Goal: Task Accomplishment & Management: Use online tool/utility

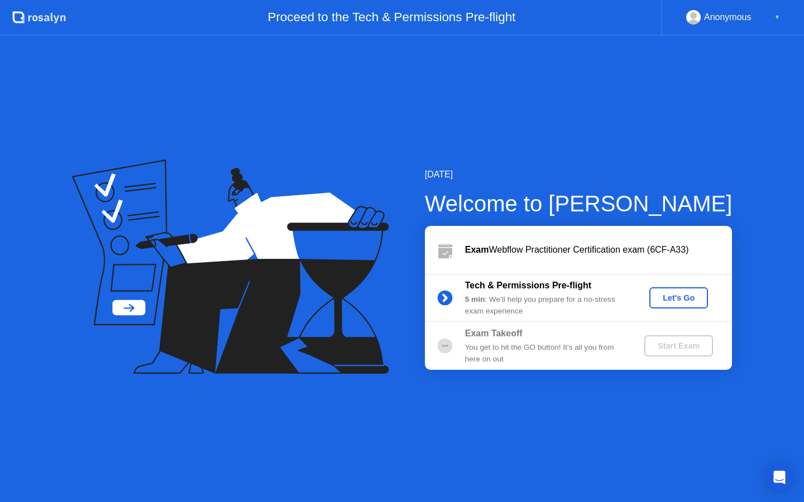
click at [667, 303] on div "Let's Go" at bounding box center [679, 298] width 50 height 9
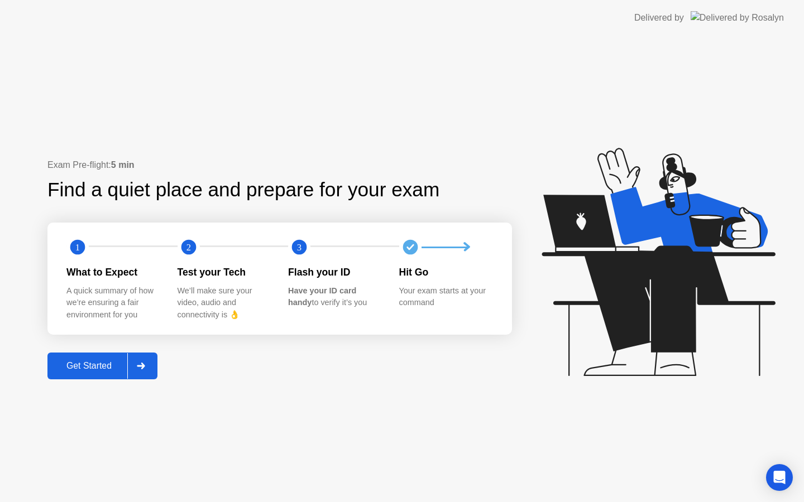
click at [101, 367] on div "Get Started" at bounding box center [89, 366] width 76 height 10
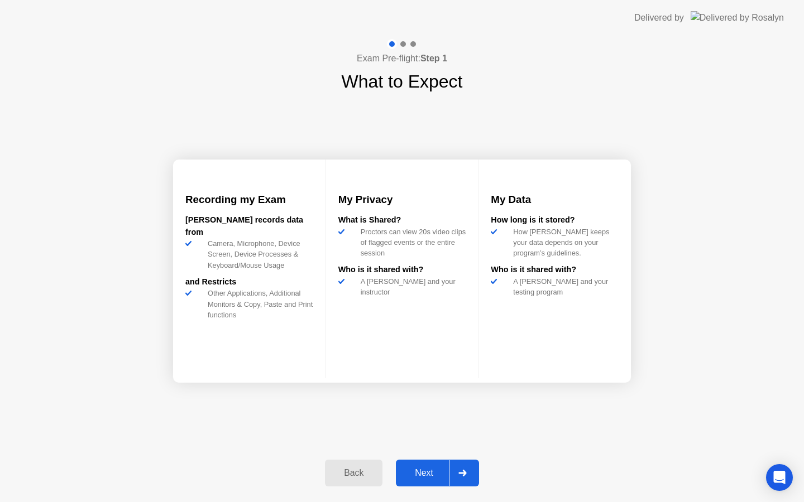
click at [413, 472] on div "Next" at bounding box center [424, 473] width 50 height 10
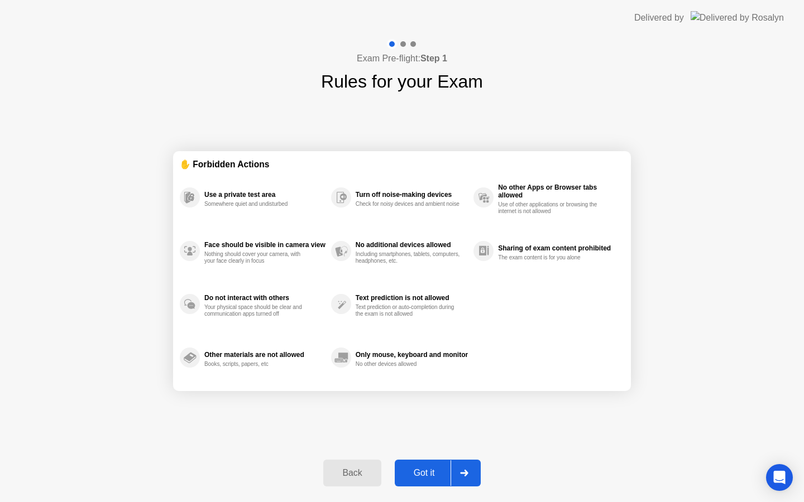
click at [421, 478] on div "Got it" at bounding box center [424, 473] width 52 height 10
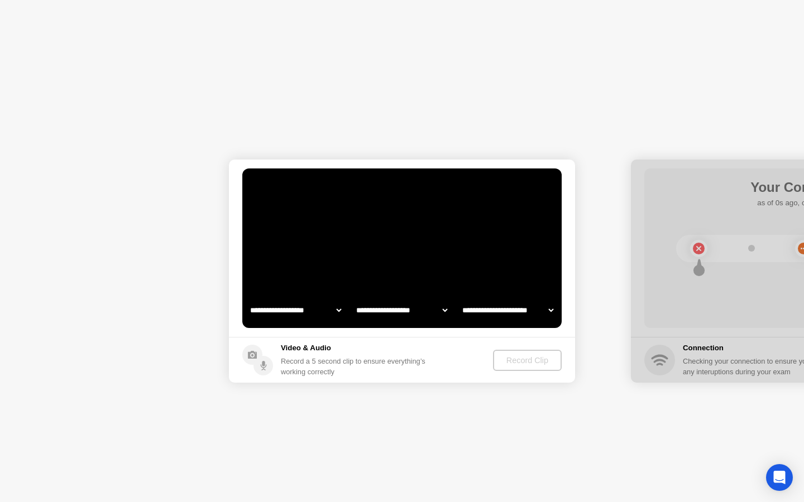
select select "**********"
select select "*******"
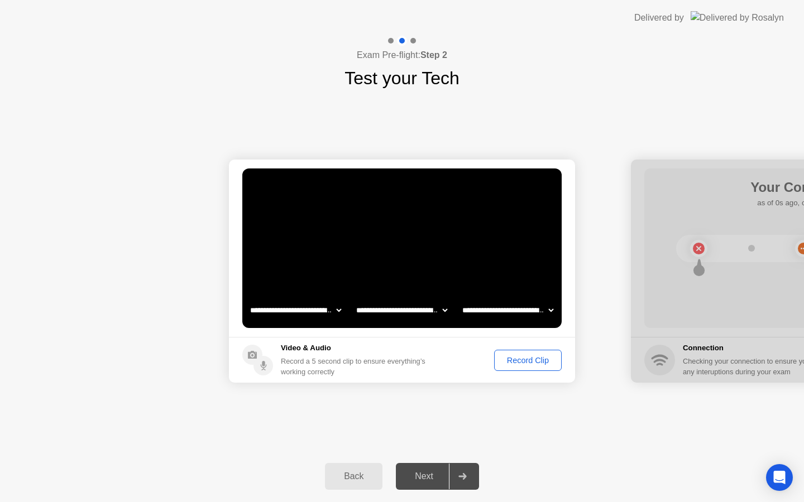
click at [523, 365] on div "Record Clip" at bounding box center [528, 360] width 60 height 9
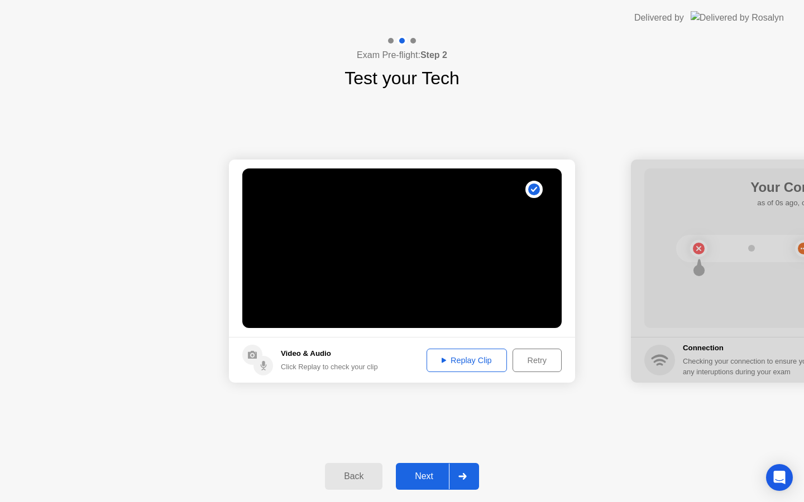
click at [481, 360] on div "Replay Clip" at bounding box center [466, 360] width 73 height 9
click at [424, 482] on div "Next" at bounding box center [424, 477] width 50 height 10
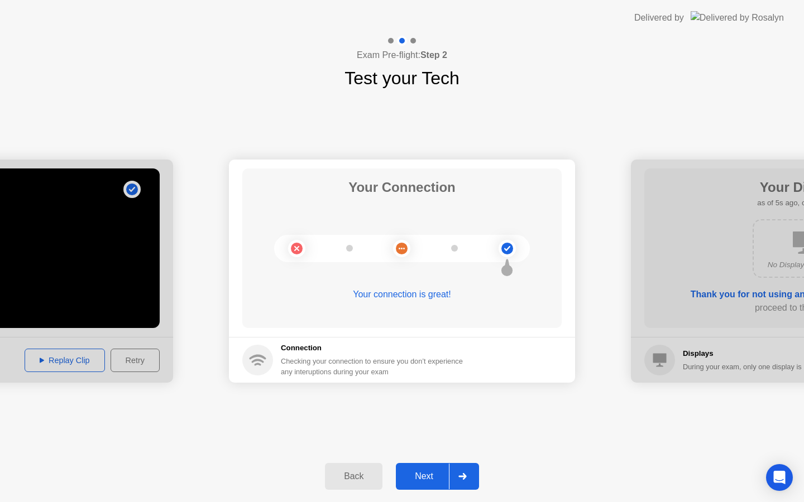
click at [430, 477] on div "Next" at bounding box center [424, 477] width 50 height 10
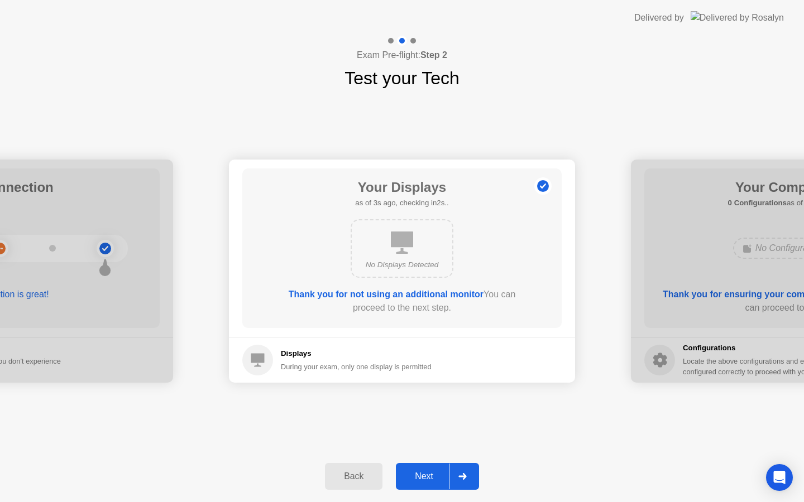
click at [430, 477] on div "Next" at bounding box center [424, 477] width 50 height 10
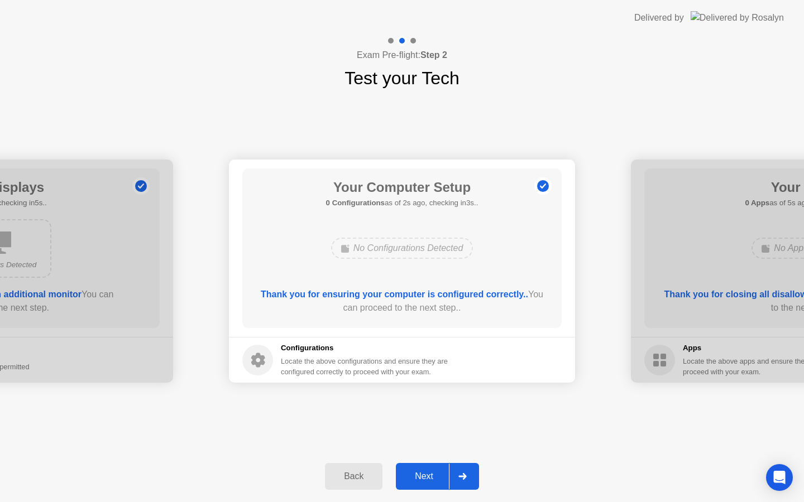
click at [430, 477] on div "Next" at bounding box center [424, 477] width 50 height 10
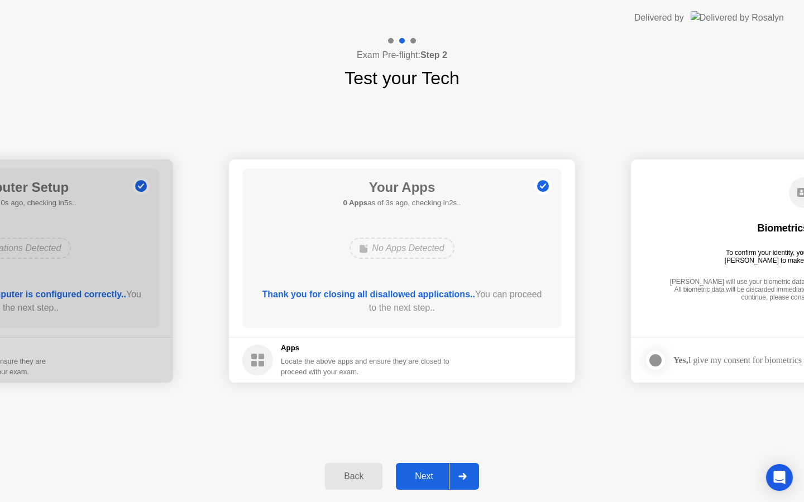
click at [428, 481] on div "Next" at bounding box center [424, 477] width 50 height 10
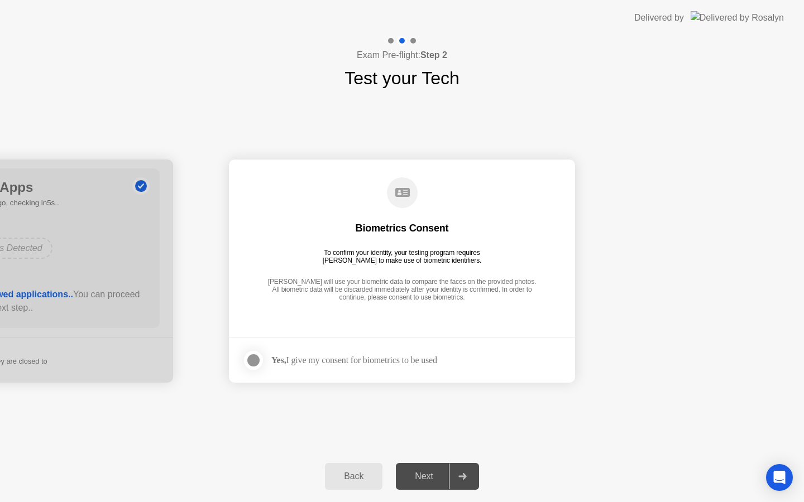
click at [252, 361] on div at bounding box center [253, 360] width 13 height 13
click at [408, 469] on button "Next" at bounding box center [437, 476] width 83 height 27
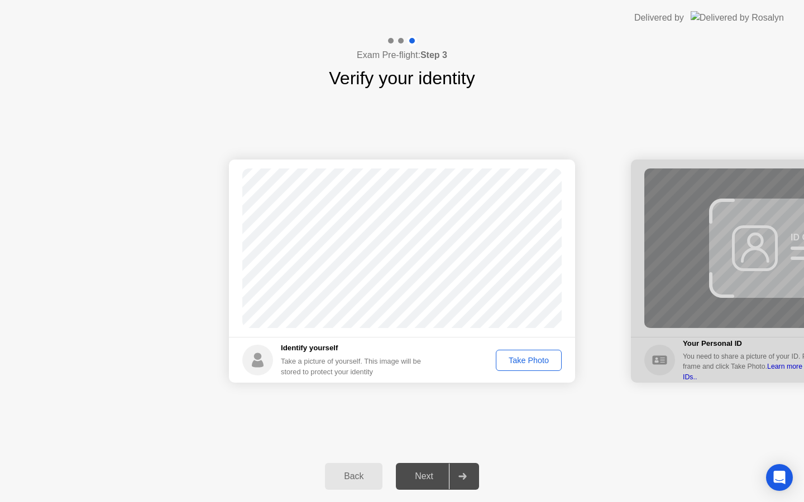
click at [534, 361] on div "Take Photo" at bounding box center [529, 360] width 58 height 9
click at [424, 472] on div "Next" at bounding box center [424, 477] width 50 height 10
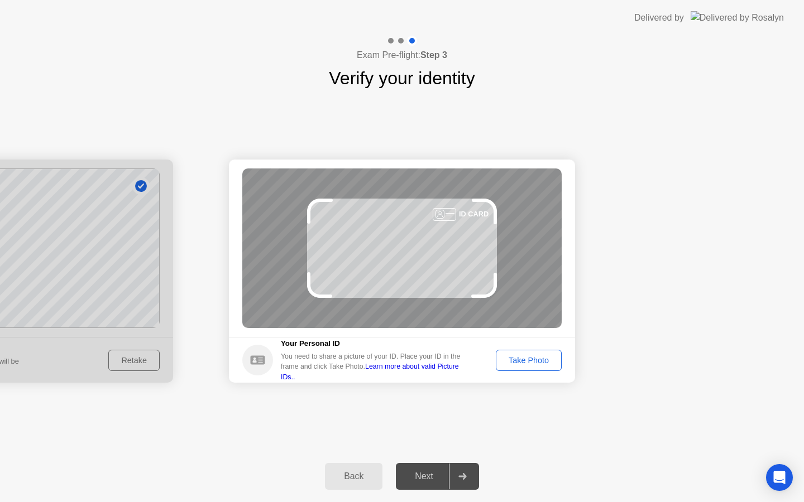
click at [524, 365] on div "Take Photo" at bounding box center [529, 360] width 58 height 9
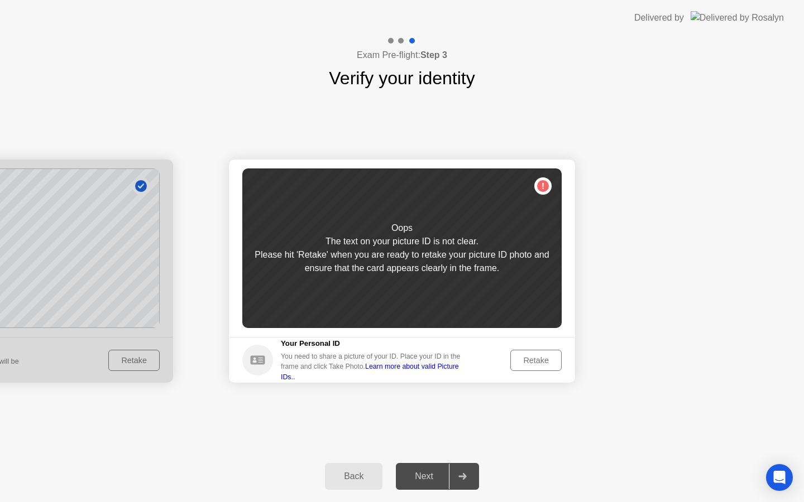
click at [524, 365] on div "Retake" at bounding box center [536, 360] width 44 height 9
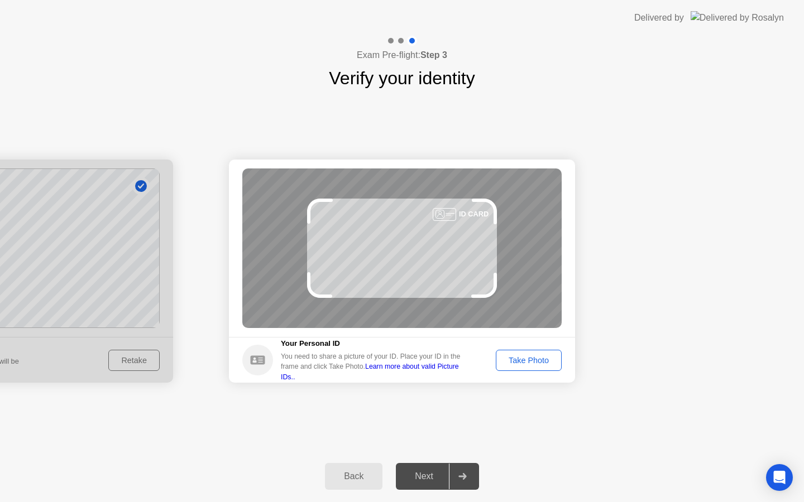
click at [524, 365] on div "Take Photo" at bounding box center [529, 360] width 58 height 9
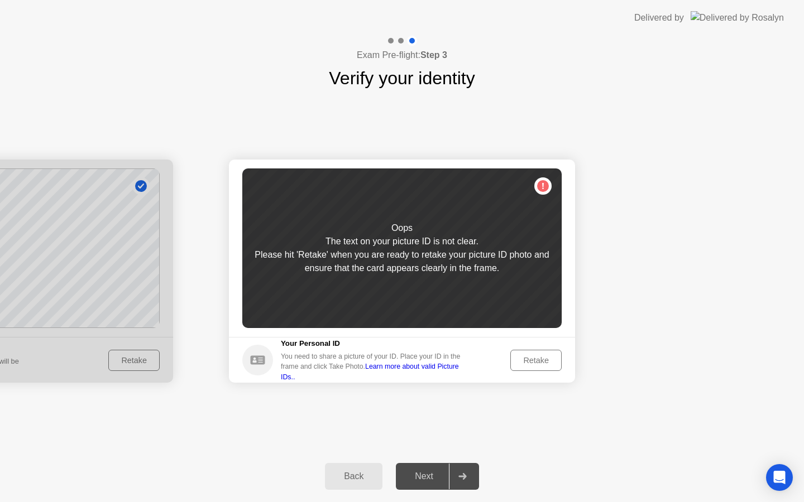
click at [525, 365] on div "Retake" at bounding box center [536, 360] width 44 height 9
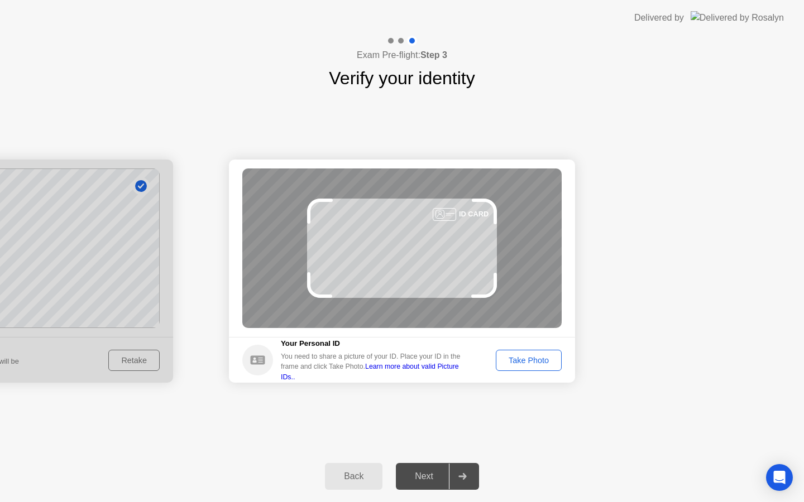
click at [525, 365] on div "Take Photo" at bounding box center [529, 360] width 58 height 9
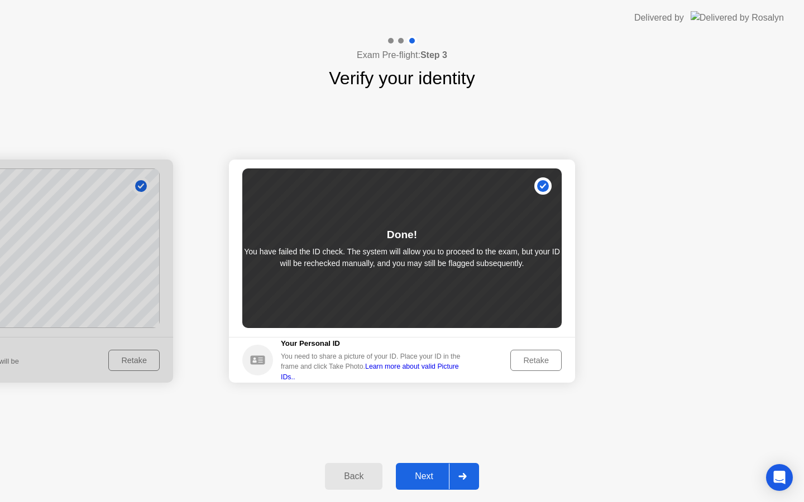
click at [525, 365] on div "Retake" at bounding box center [536, 360] width 44 height 9
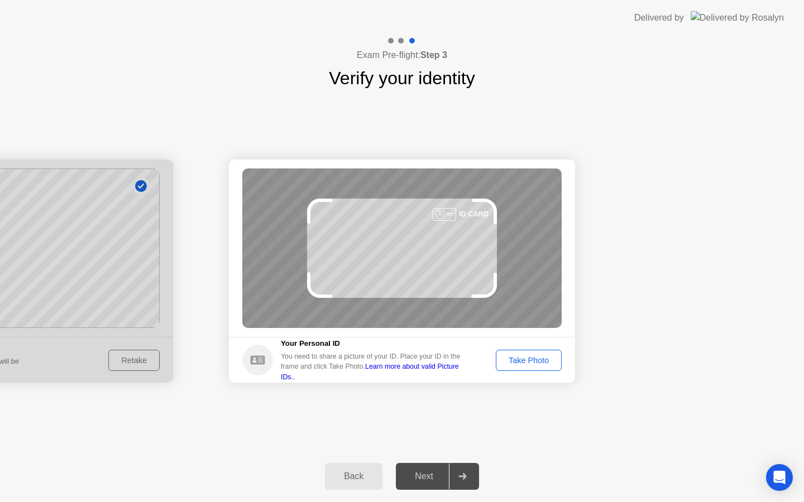
click at [525, 365] on div "Take Photo" at bounding box center [529, 360] width 58 height 9
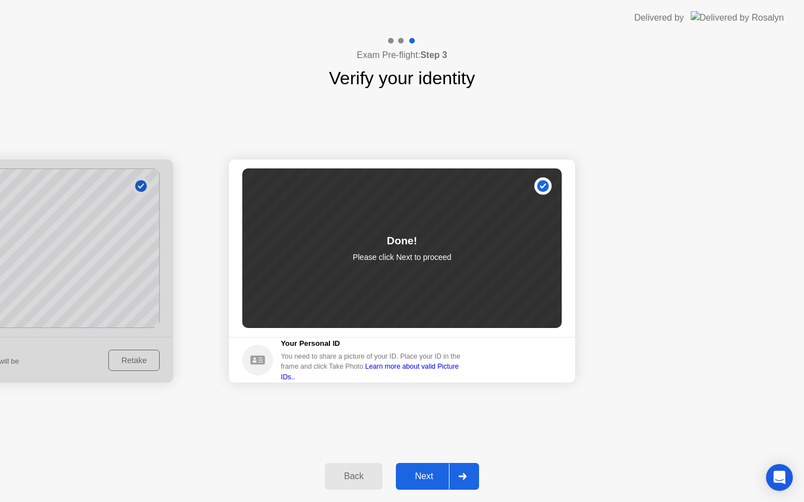
click at [431, 473] on div "Next" at bounding box center [424, 477] width 50 height 10
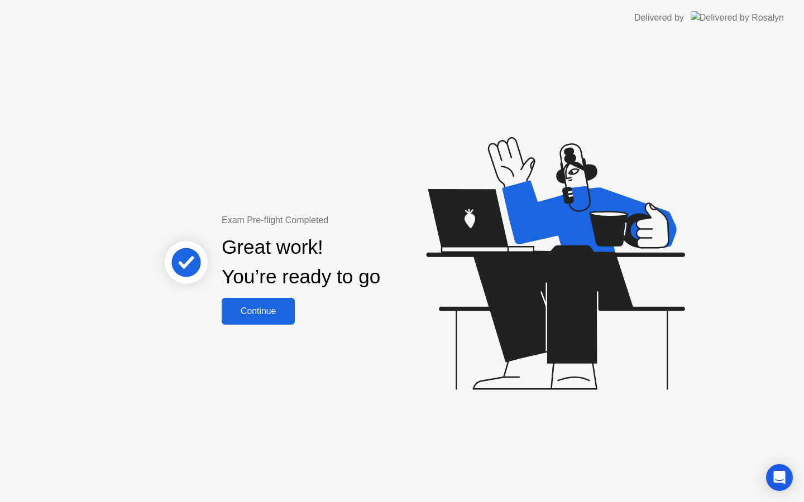
click at [257, 317] on div "Continue" at bounding box center [258, 311] width 66 height 10
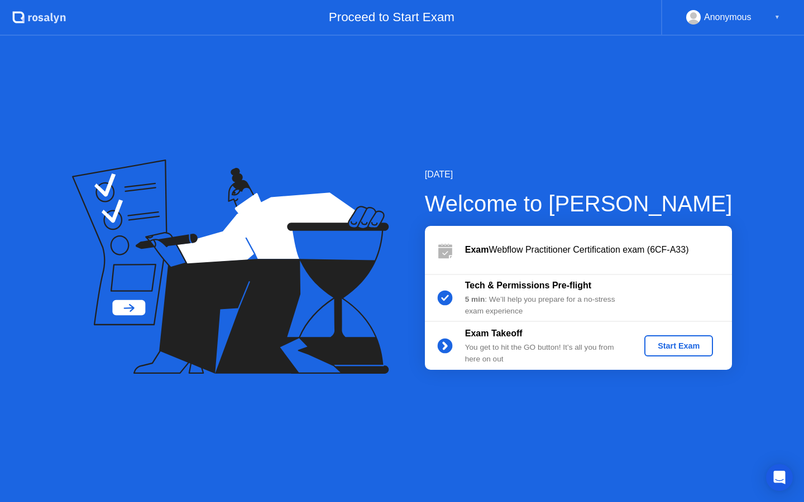
click at [682, 344] on div "Start Exam" at bounding box center [679, 346] width 60 height 9
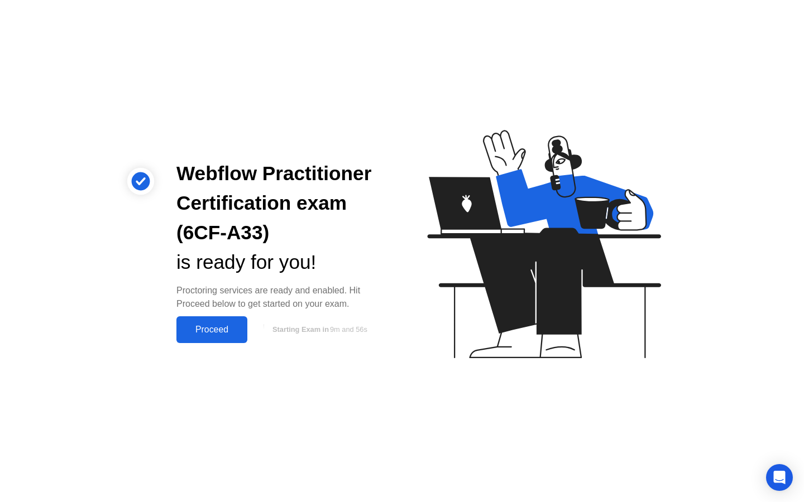
click at [223, 329] on div "Proceed" at bounding box center [212, 330] width 64 height 10
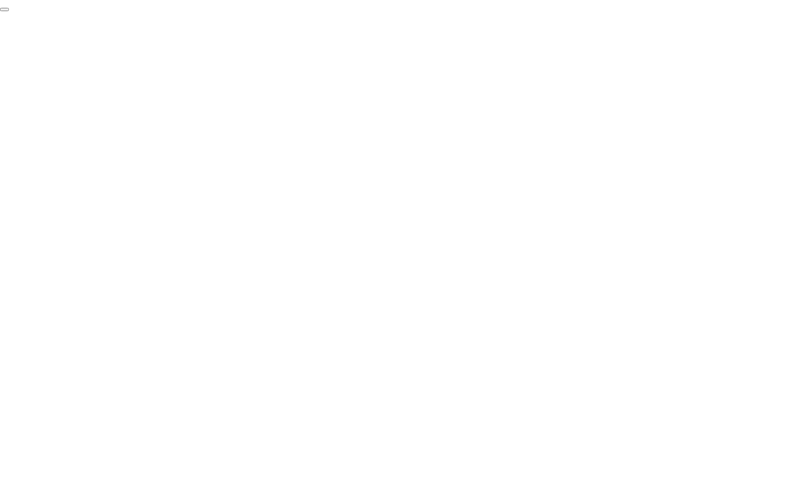
click div "End Proctoring Session"
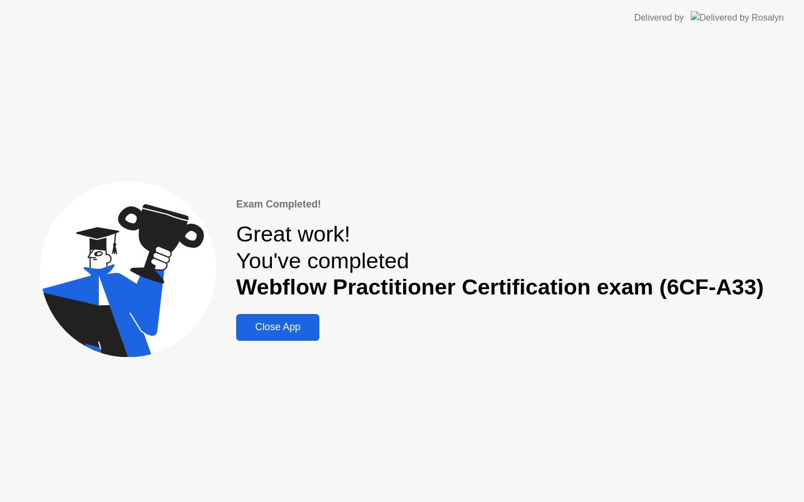
click at [294, 328] on div "Close App" at bounding box center [277, 328] width 76 height 12
